Goal: Communication & Community: Answer question/provide support

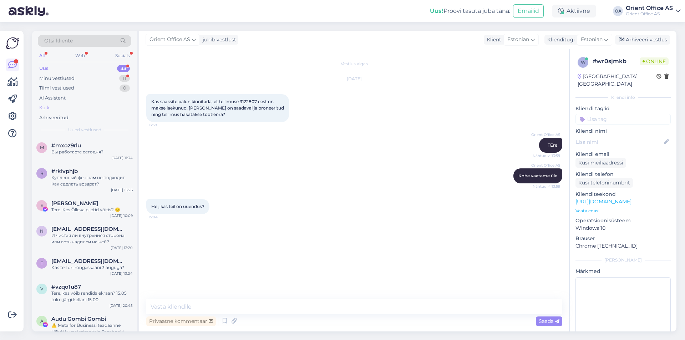
click at [39, 107] on div "Kõik" at bounding box center [85, 108] width 94 height 10
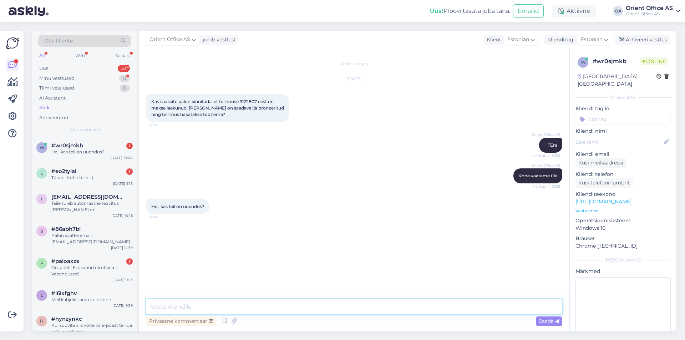
click at [192, 308] on textarea at bounding box center [354, 307] width 416 height 15
click at [94, 178] on div "Tänan. Kohe tellin :)" at bounding box center [91, 178] width 81 height 6
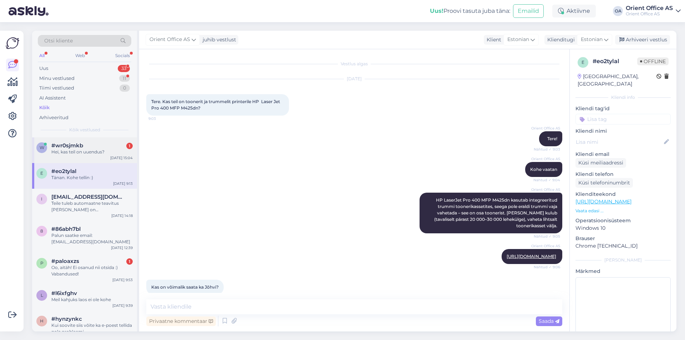
scroll to position [77, 0]
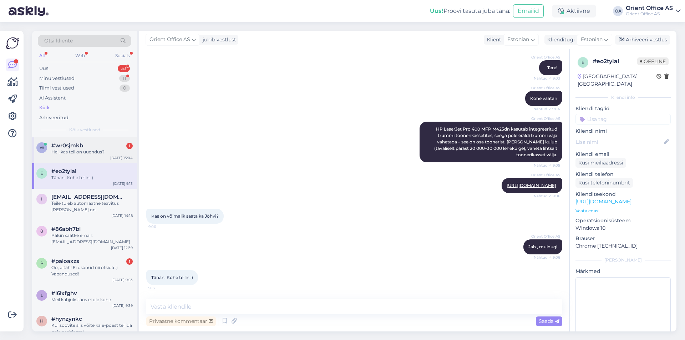
click at [103, 151] on div "Hei, kas teil on uuendus?" at bounding box center [91, 152] width 81 height 6
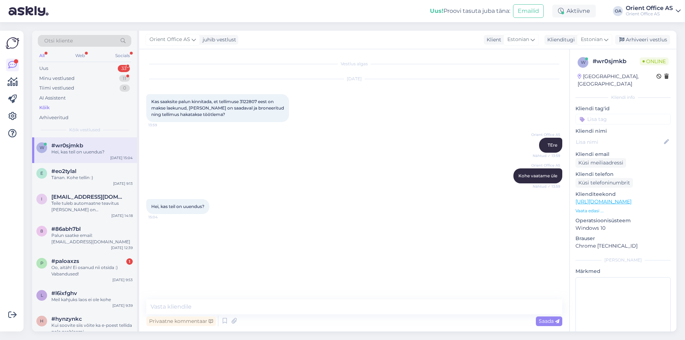
scroll to position [0, 0]
click at [100, 173] on div "#eo2tylal" at bounding box center [91, 171] width 81 height 6
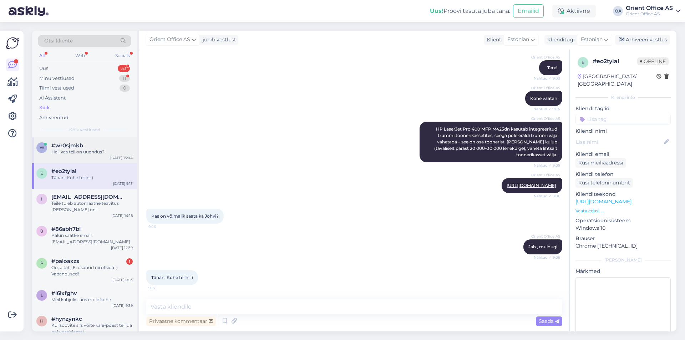
click at [99, 150] on div "Hei, kas teil on uuendus?" at bounding box center [91, 152] width 81 height 6
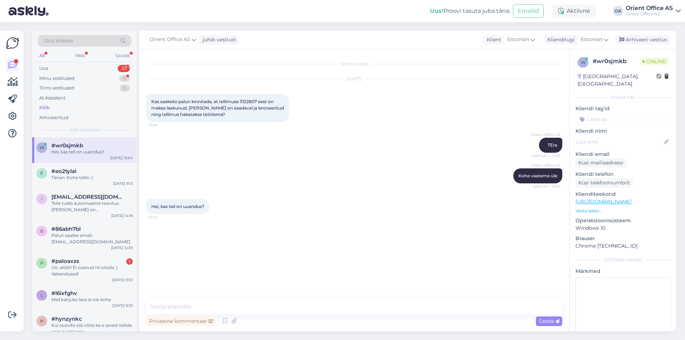
scroll to position [0, 0]
click at [184, 306] on textarea at bounding box center [354, 307] width 416 height 15
type textarea "Tellimus on kohal"
type textarea "[PERSON_NAME] kohe kui on mõni probleem"
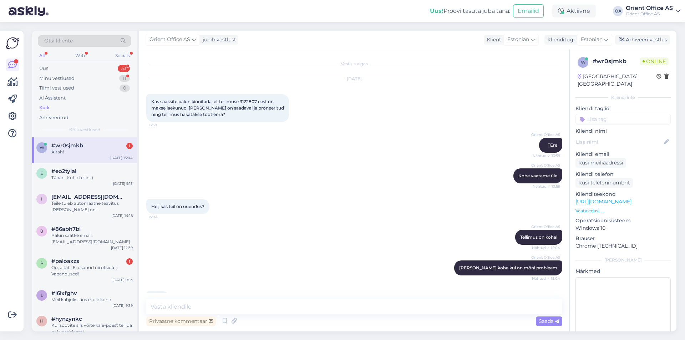
scroll to position [21, 0]
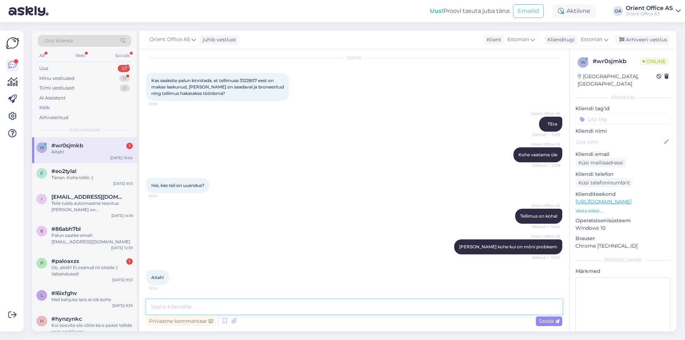
click at [258, 303] on textarea at bounding box center [354, 307] width 416 height 15
type textarea "A"
type textarea "Aitäh!"
